Goal: Find specific page/section: Find specific page/section

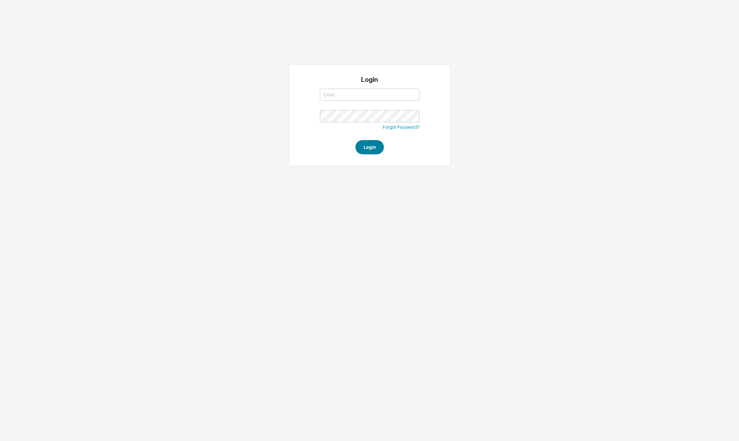
type input "[PERSON_NAME][EMAIL_ADDRESS][DOMAIN_NAME]"
type input "david@qualitybath.com"
click at [371, 150] on button "Login" at bounding box center [370, 147] width 28 height 14
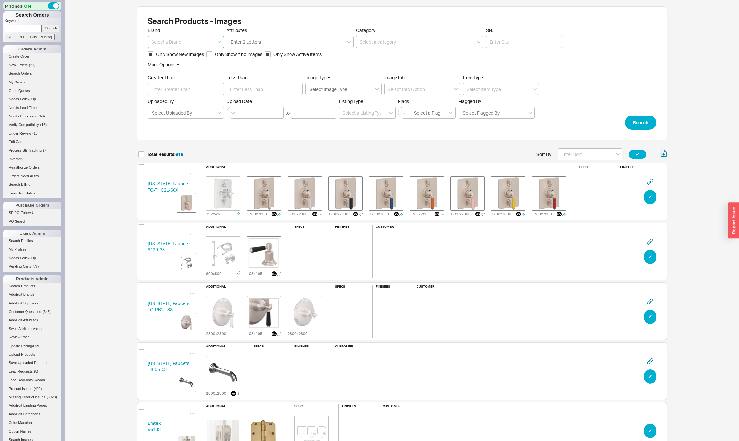
click at [163, 42] on input at bounding box center [186, 42] width 76 height 12
type input "Emtek"
click at [168, 55] on span "Only Show New Images" at bounding box center [180, 54] width 48 height 6
click at [154, 55] on input "Only Show New Images" at bounding box center [151, 54] width 6 height 6
click at [168, 55] on span "Only Show New Images" at bounding box center [180, 54] width 48 height 6
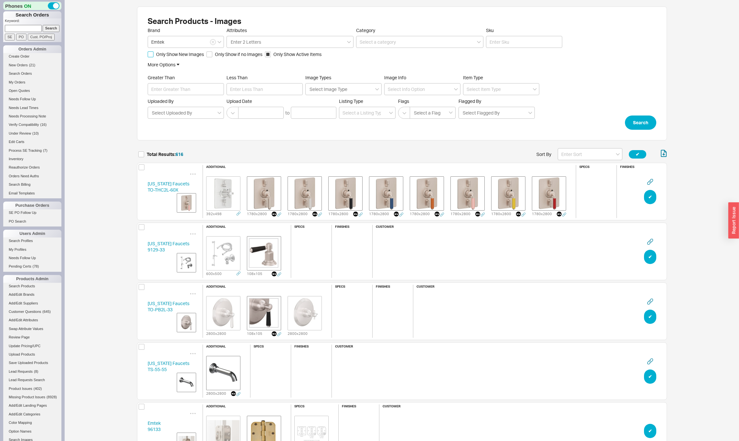
click at [154, 55] on input "Only Show New Images" at bounding box center [151, 54] width 6 height 6
click at [168, 55] on span "Only Show New Images" at bounding box center [180, 54] width 48 height 6
click at [154, 55] on input "Only Show New Images" at bounding box center [151, 54] width 6 height 6
checkbox input "false"
click at [225, 55] on span "Only Show if no Images" at bounding box center [239, 54] width 48 height 6
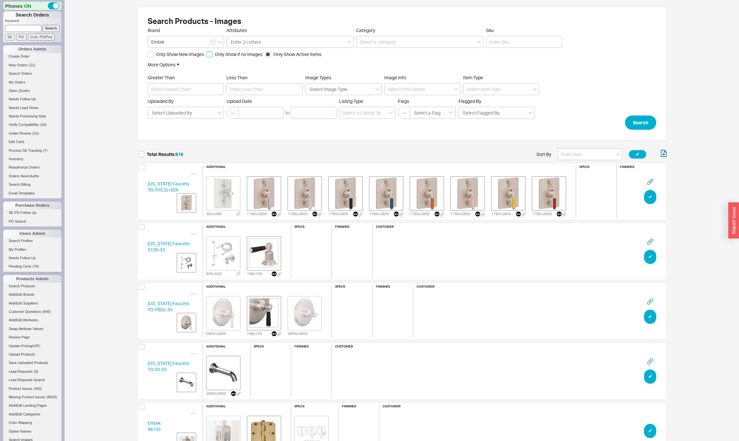
click at [212, 55] on input "Only Show if no Images" at bounding box center [210, 54] width 6 height 6
checkbox input "true"
click at [649, 127] on button "Search" at bounding box center [640, 122] width 31 height 14
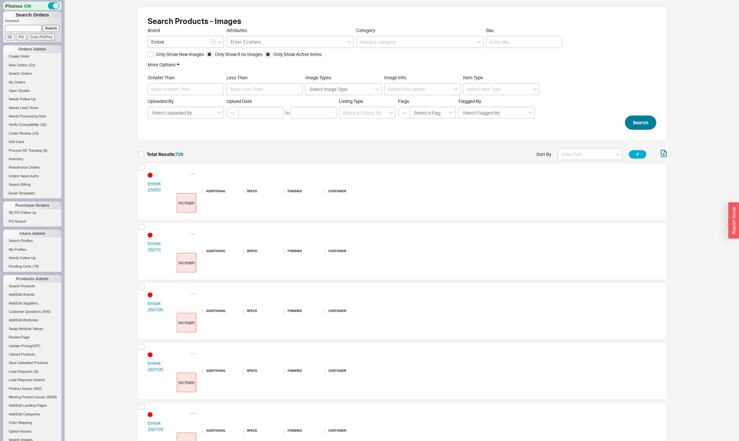
scroll to position [43622, 525]
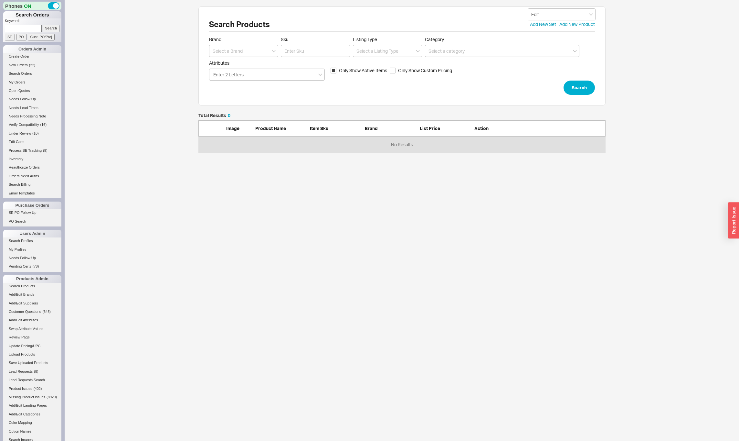
scroll to position [34, 403]
click at [24, 27] on input at bounding box center [23, 28] width 37 height 7
type input "maryles"
click at [43, 25] on input "Search" at bounding box center [51, 28] width 17 height 7
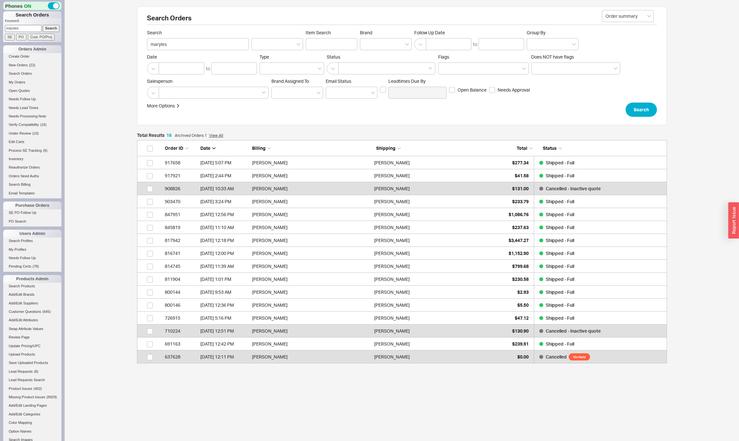
scroll to position [218, 525]
click at [271, 162] on div "Hershel Maryles" at bounding box center [311, 162] width 119 height 13
click at [269, 202] on div "Hershel Maryles" at bounding box center [311, 201] width 119 height 13
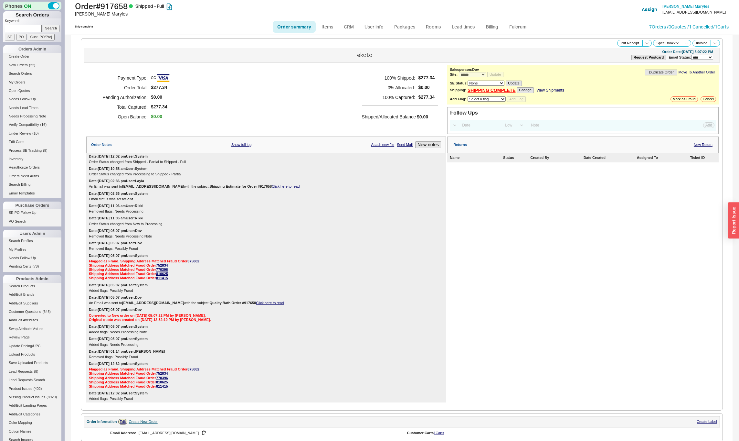
select select "*"
select select "LOW"
select select "3"
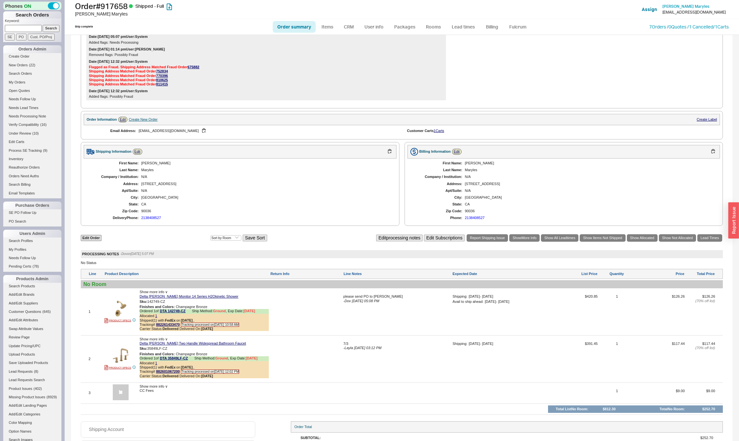
scroll to position [359, 0]
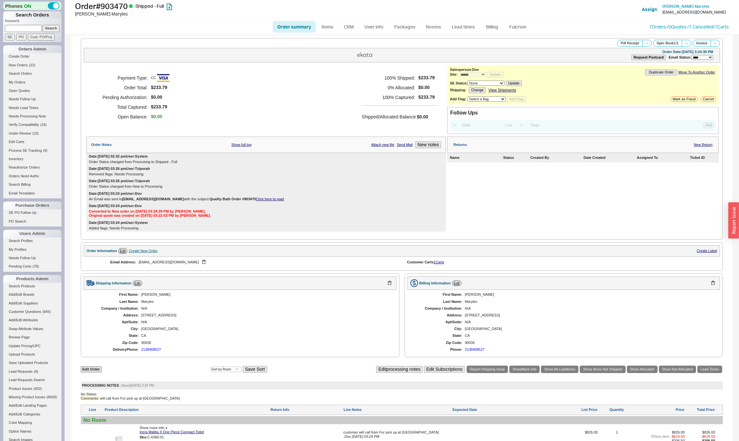
select select "*"
select select "LOW"
select select "3"
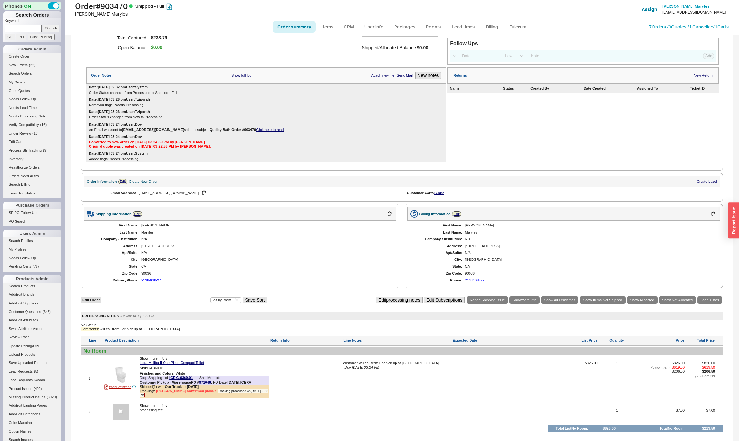
scroll to position [156, 0]
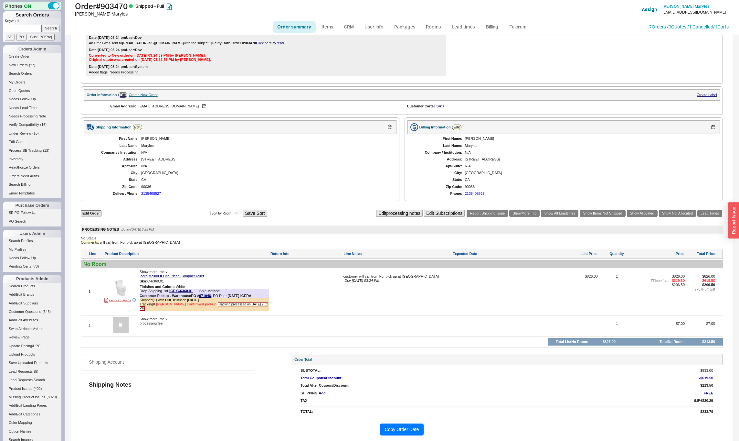
click at [167, 317] on span "Show more info ∨" at bounding box center [154, 319] width 28 height 4
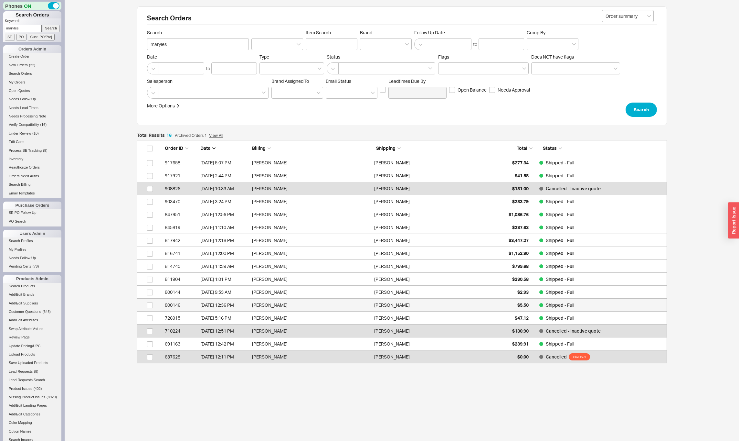
scroll to position [218, 525]
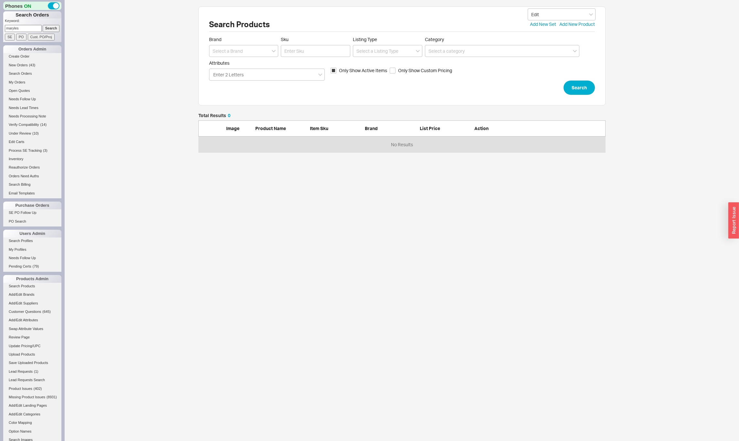
scroll to position [34, 403]
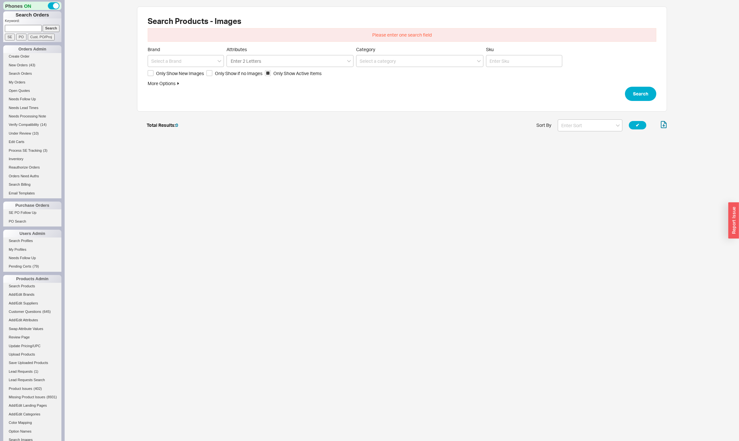
scroll to position [16, 525]
click at [156, 147] on html "Phones ON Search Orders Keyword: Search SE PO Cust. PO/Proj Orders Admin Create…" at bounding box center [369, 73] width 739 height 147
click at [163, 60] on input at bounding box center [186, 61] width 76 height 12
click at [164, 71] on div "Emtek" at bounding box center [186, 75] width 76 height 12
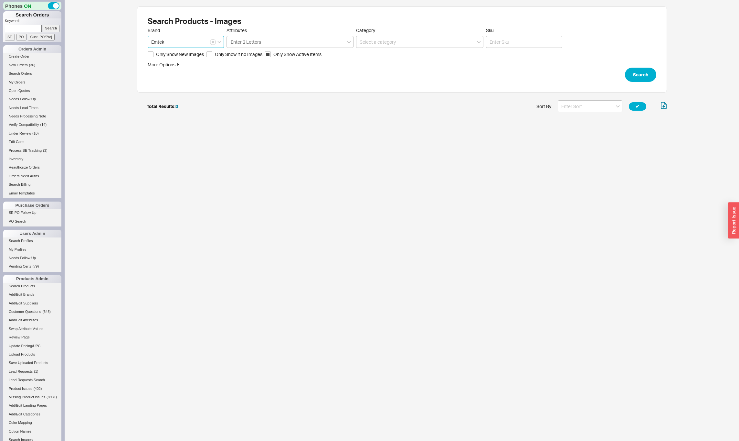
type input "Emtek"
click at [234, 55] on span "Only Show if no Images" at bounding box center [239, 54] width 48 height 6
click at [212, 55] on input "Only Show if no Images" at bounding box center [210, 54] width 6 height 6
checkbox input "true"
click at [642, 75] on button "Search" at bounding box center [640, 75] width 31 height 14
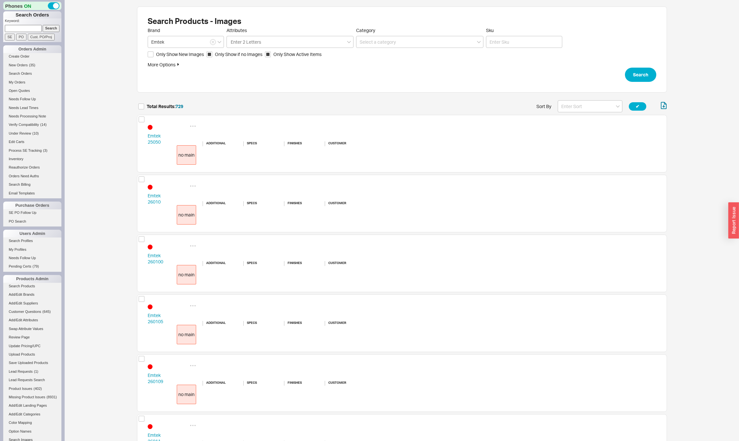
scroll to position [43622, 525]
click at [586, 106] on input at bounding box center [590, 106] width 65 height 12
click at [568, 120] on div "Name" at bounding box center [590, 120] width 64 height 12
type input "Name"
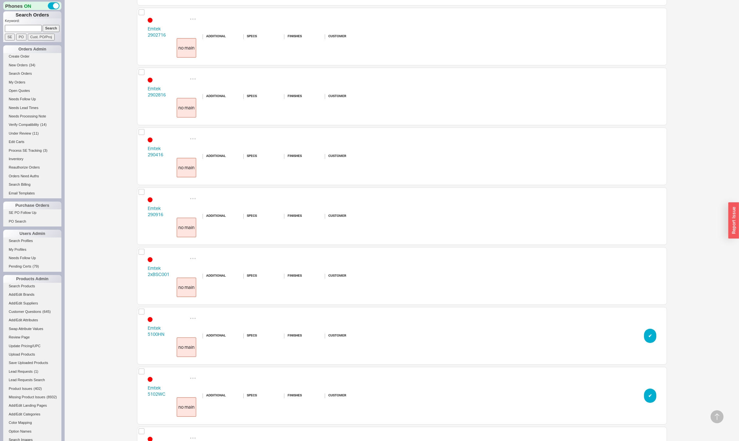
scroll to position [12850, 0]
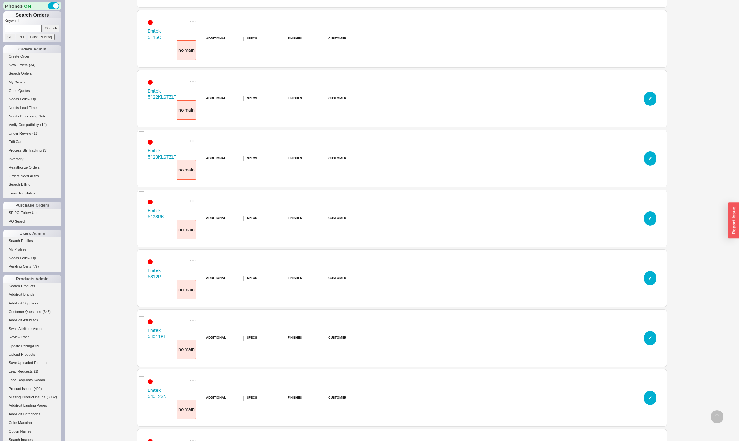
scroll to position [13568, 0]
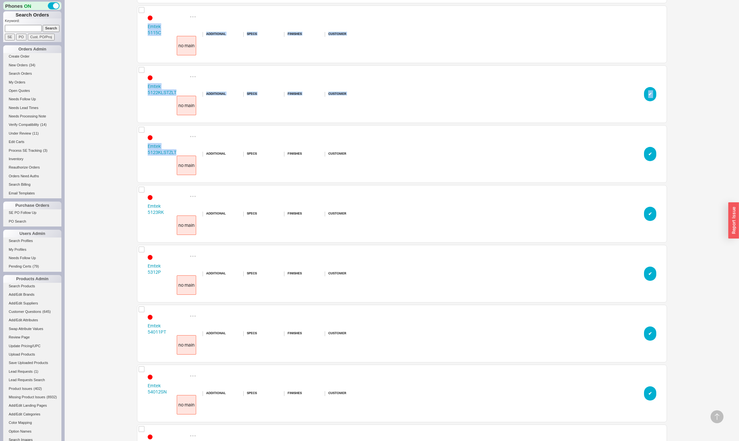
drag, startPoint x: 129, startPoint y: 83, endPoint x: 178, endPoint y: 159, distance: 90.2
drag, startPoint x: 143, startPoint y: 92, endPoint x: 176, endPoint y: 97, distance: 33.4
click at [176, 97] on div "Emtek 5122KLSTZLT no main additional specs finishes customer ✔︎" at bounding box center [402, 94] width 530 height 58
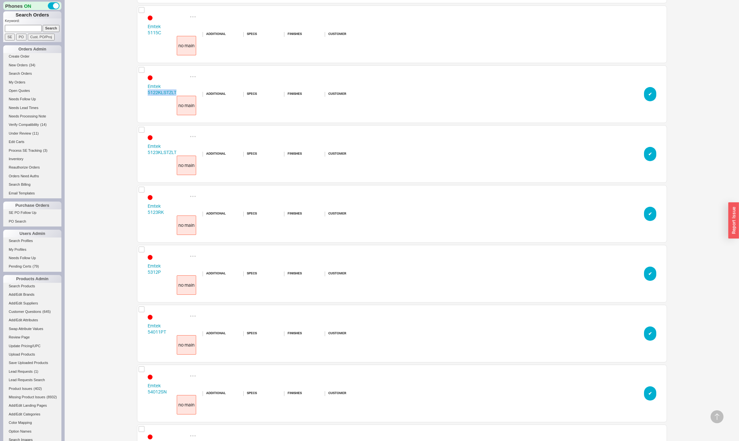
copy div "5122KLSTZLT no main"
click at [153, 265] on link "Emtek 5312P" at bounding box center [154, 269] width 13 height 12
drag, startPoint x: 130, startPoint y: 266, endPoint x: 134, endPoint y: 266, distance: 4.5
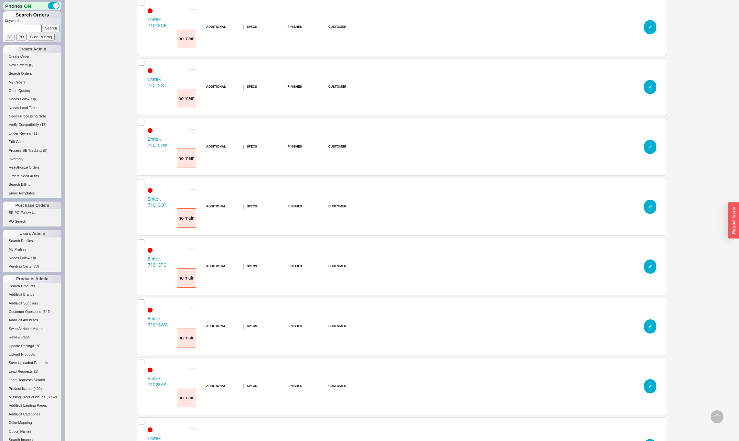
scroll to position [0, 0]
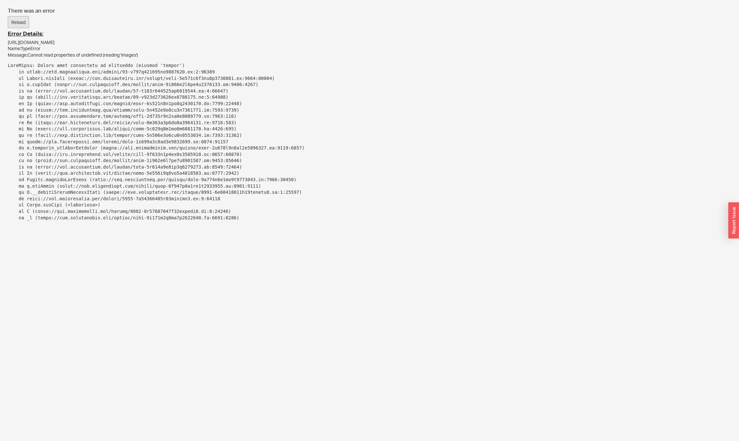
click at [20, 19] on button "Reload" at bounding box center [18, 22] width 21 height 12
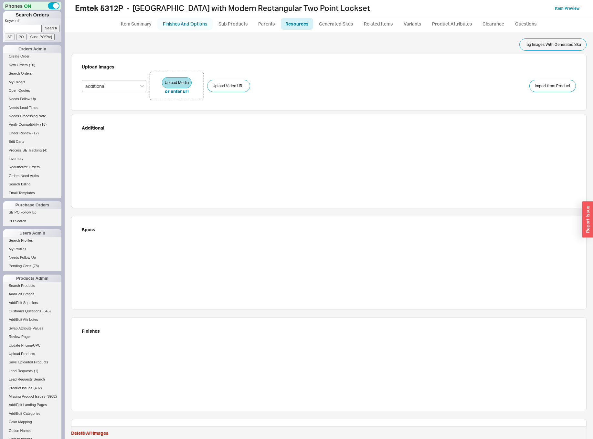
click at [189, 25] on link "Finishes And Options" at bounding box center [184, 24] width 55 height 12
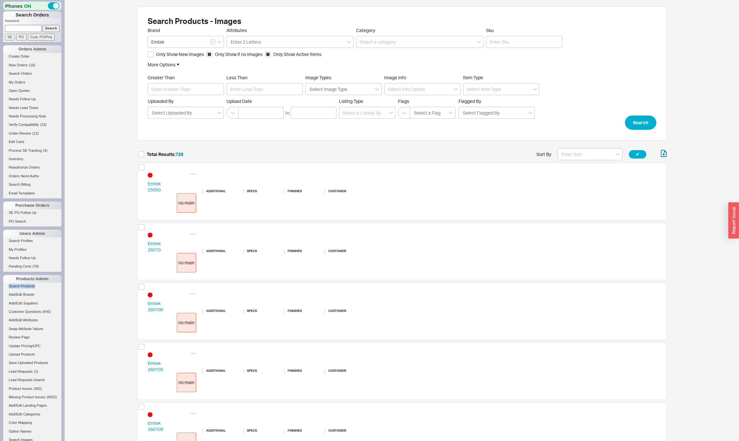
scroll to position [43622, 525]
click at [506, 44] on input "Sku" at bounding box center [524, 42] width 76 height 12
type input "5312"
click at [215, 55] on label "Only Show if no Images" at bounding box center [235, 54] width 56 height 6
click at [212, 55] on input "Only Show if no Images" at bounding box center [210, 54] width 6 height 6
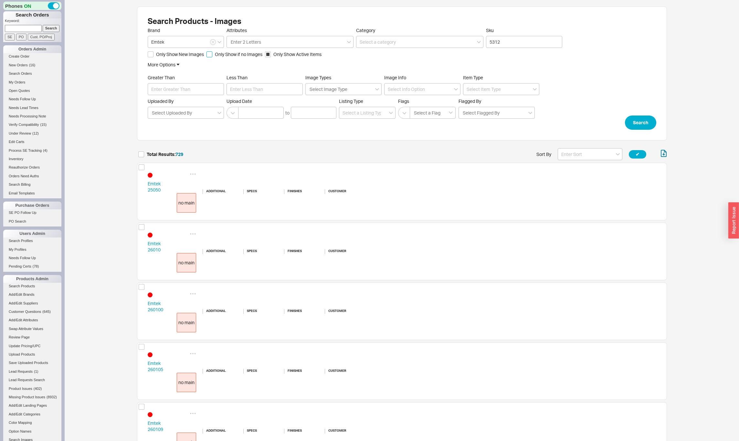
checkbox input "false"
click at [641, 122] on button "Search" at bounding box center [640, 122] width 31 height 14
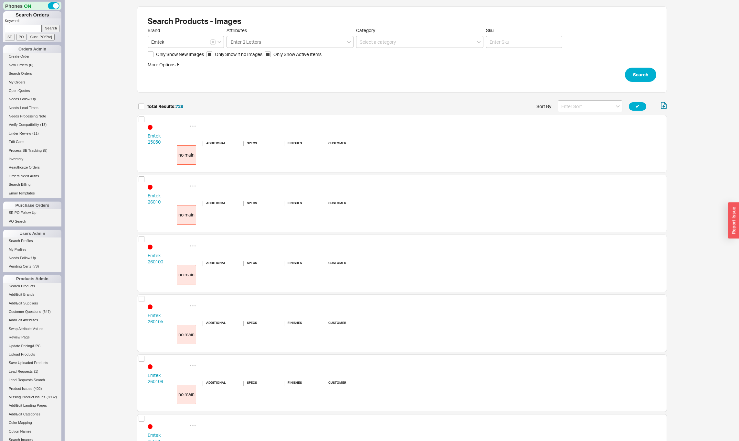
scroll to position [43622, 525]
